Goal: Task Accomplishment & Management: Use online tool/utility

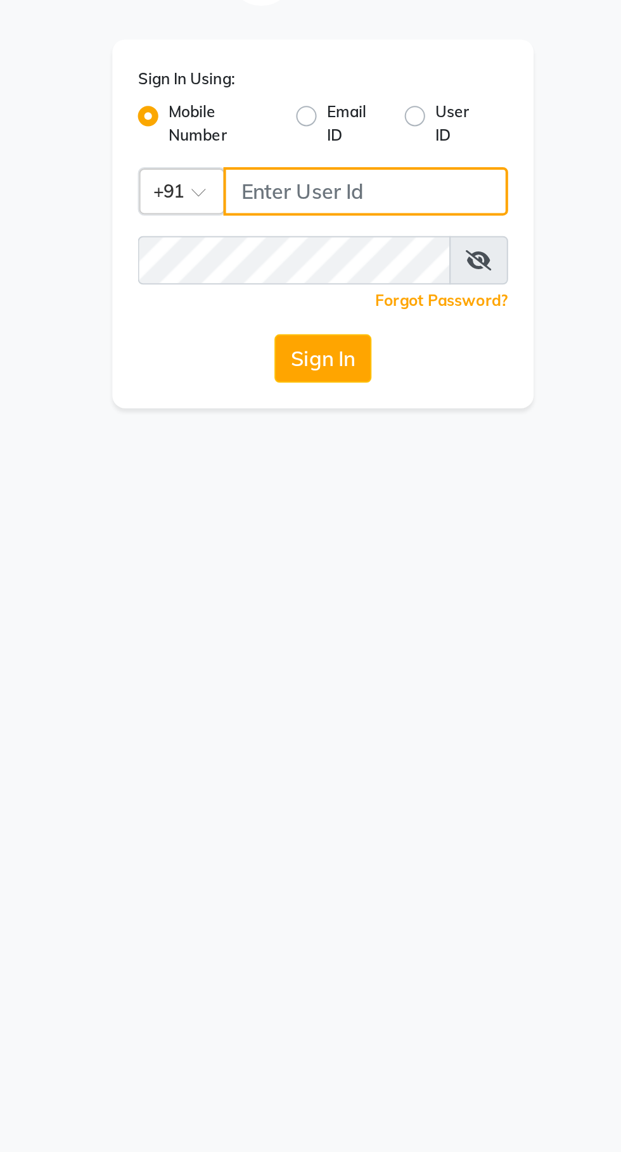
click at [299, 138] on input "Username" at bounding box center [331, 138] width 141 height 24
type input "8450866422"
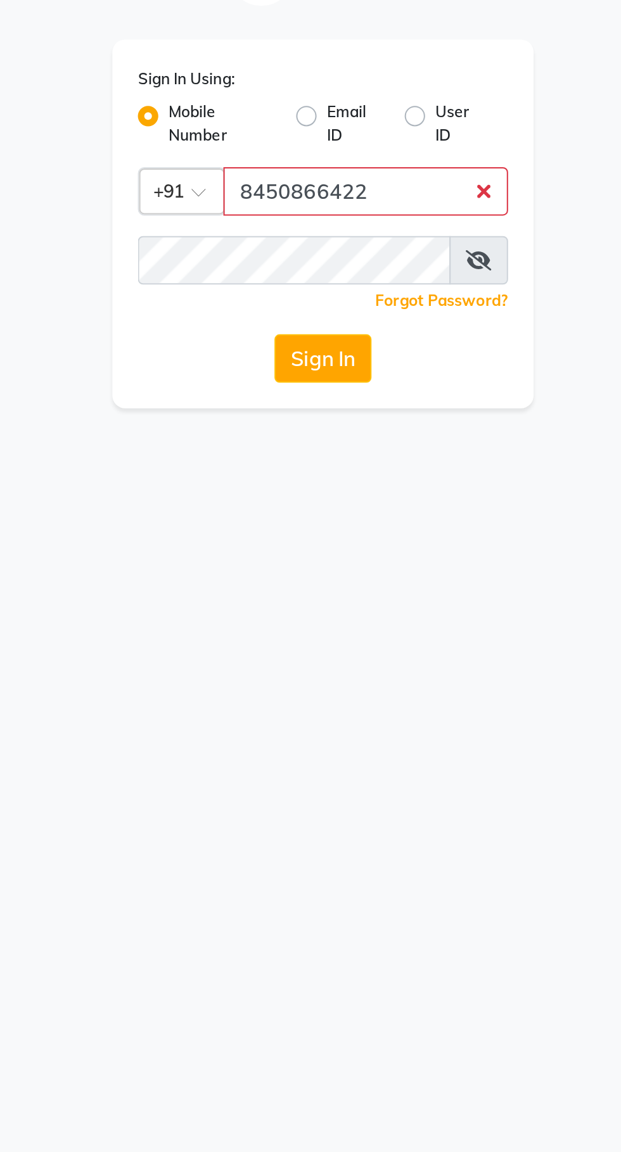
click at [286, 209] on button "Sign In" at bounding box center [310, 221] width 48 height 24
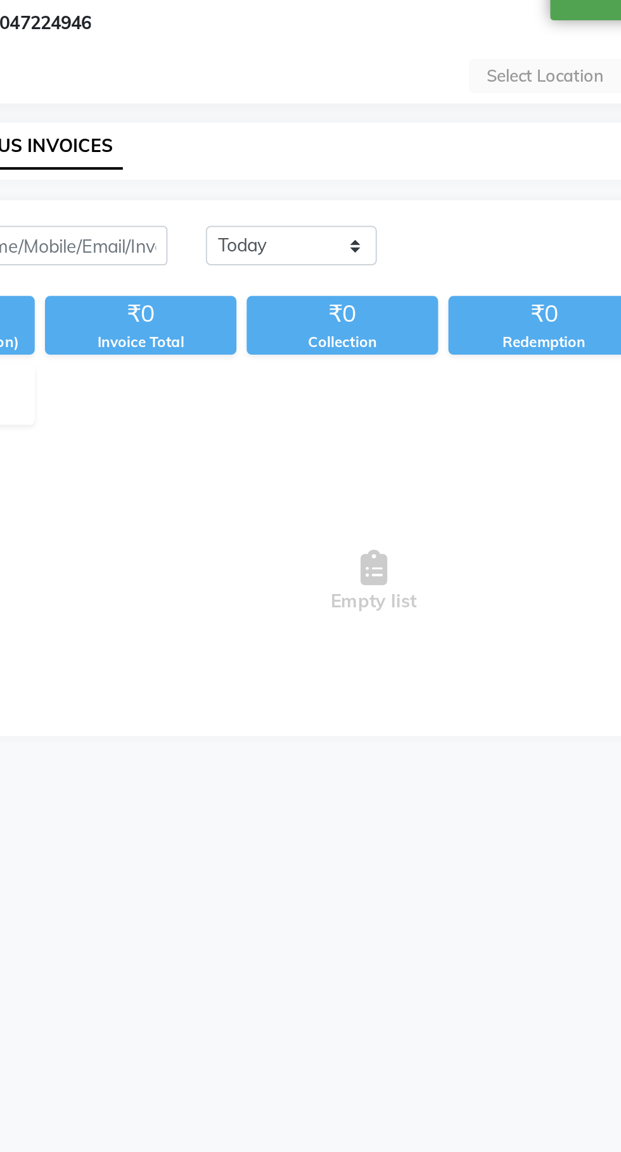
select select "en"
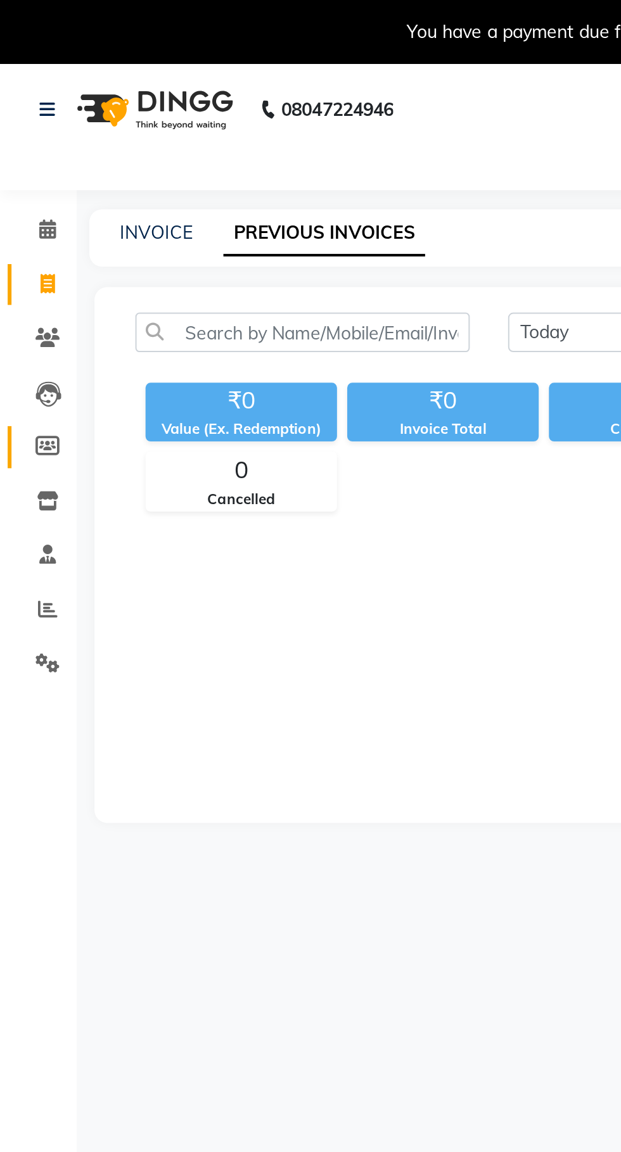
click at [17, 229] on link "Members" at bounding box center [19, 222] width 30 height 21
select select
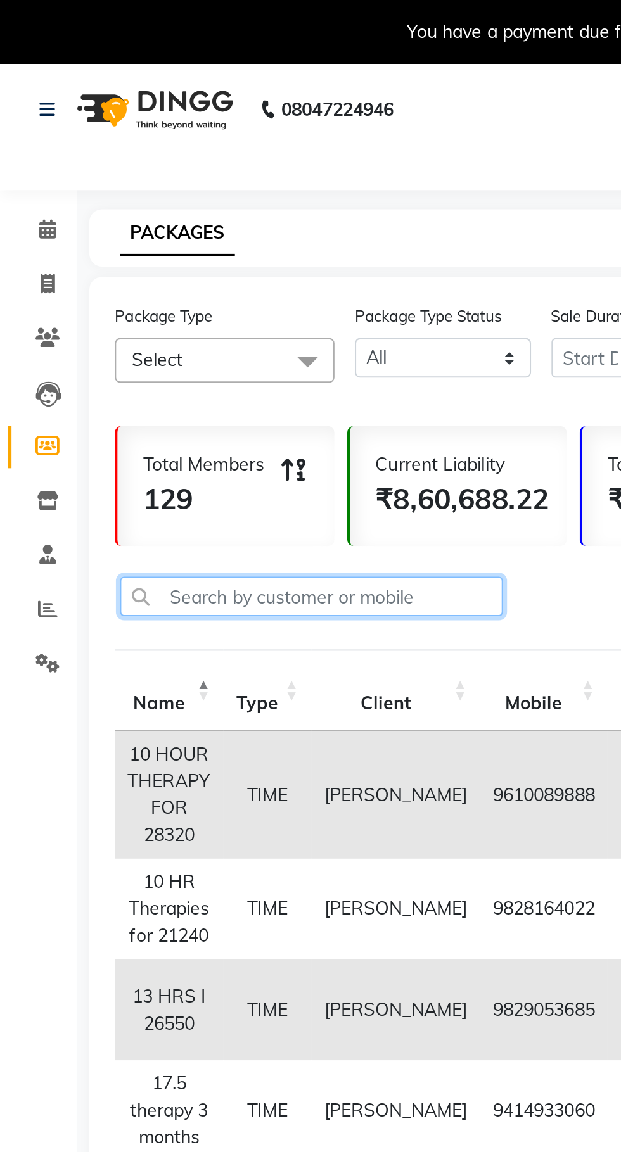
click at [111, 291] on input "text" at bounding box center [155, 296] width 190 height 20
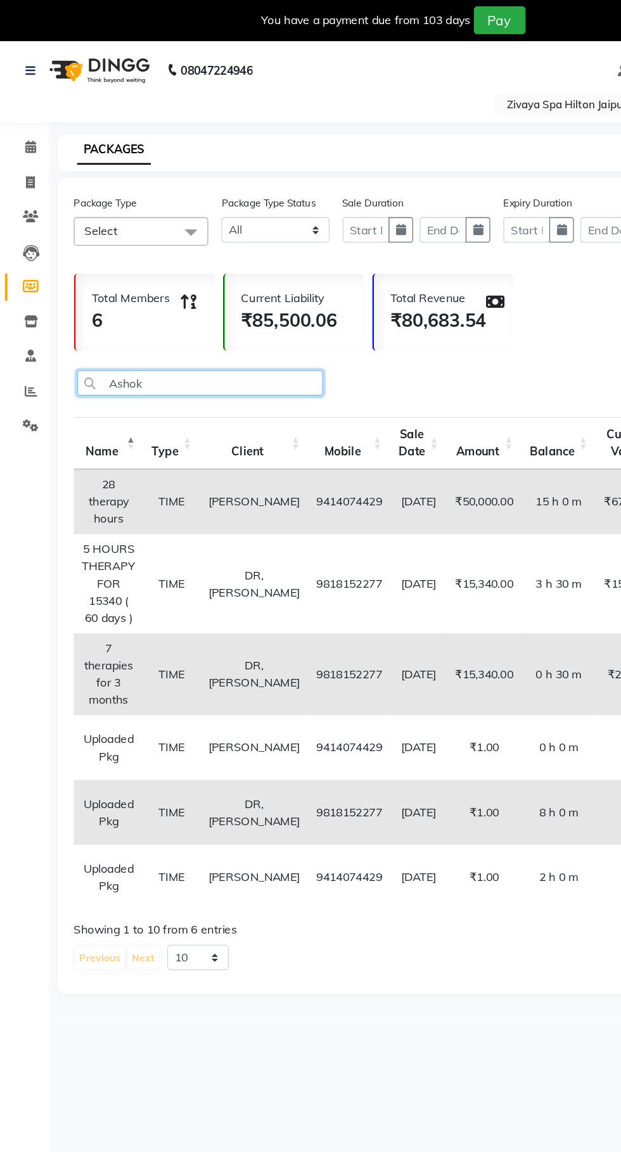
click at [146, 297] on input "Ashok" at bounding box center [155, 296] width 190 height 20
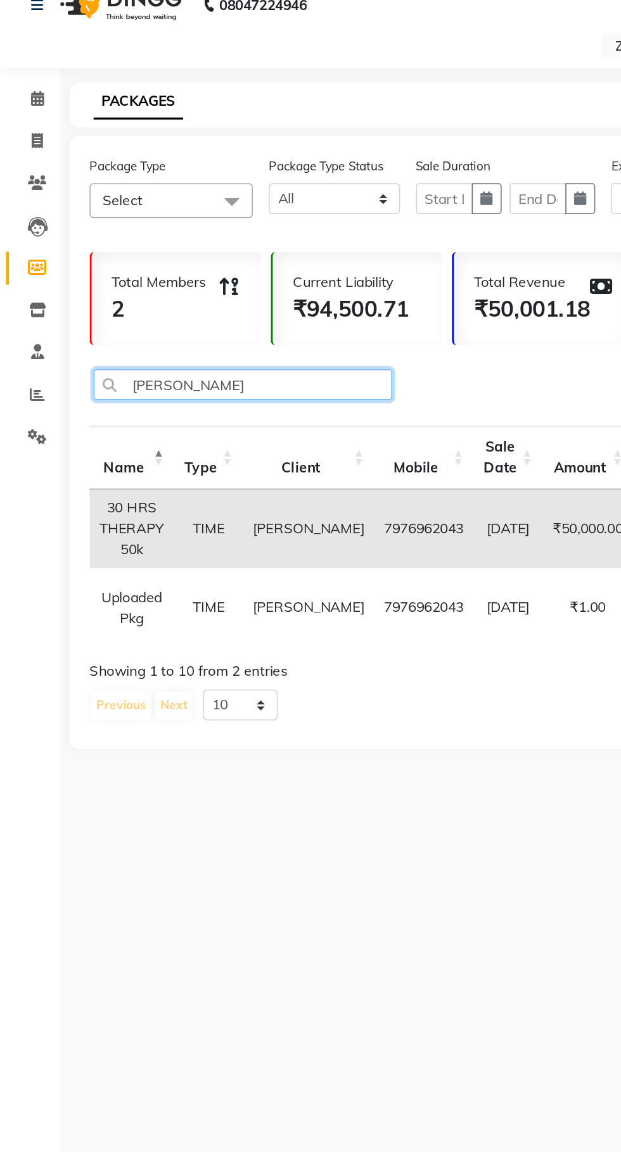
click at [126, 299] on input "[PERSON_NAME]" at bounding box center [155, 296] width 190 height 20
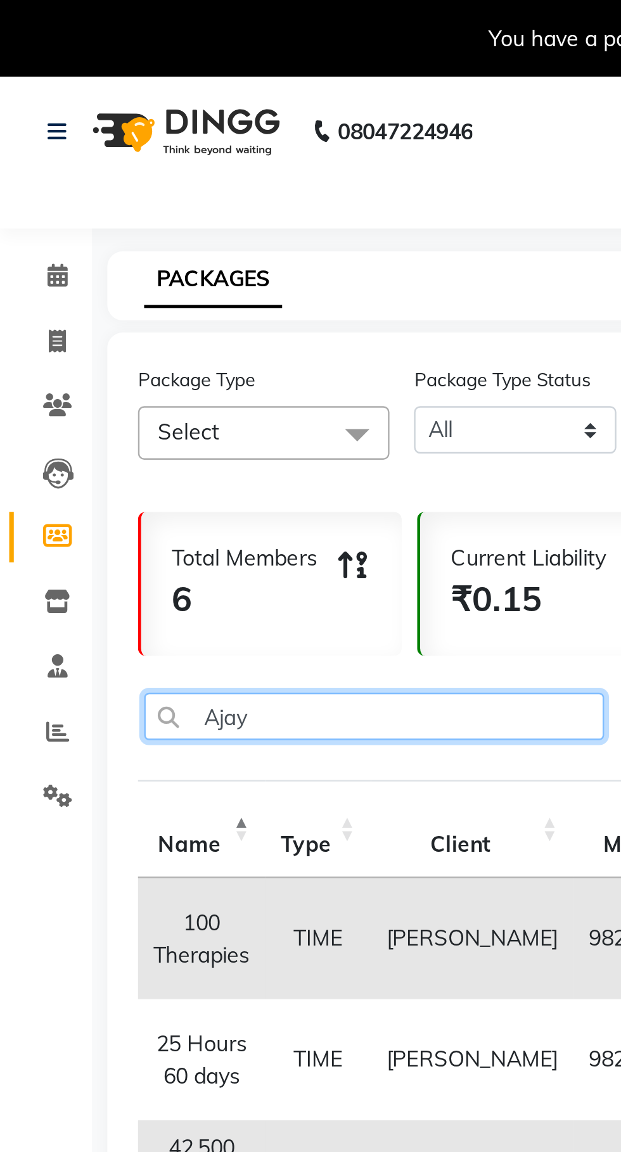
type input "Ajay"
